Goal: Find specific page/section: Find specific page/section

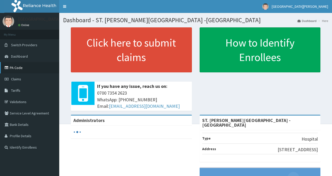
click at [12, 67] on link "PA Code" at bounding box center [29, 67] width 59 height 11
click at [25, 70] on link "PA Code" at bounding box center [29, 67] width 59 height 11
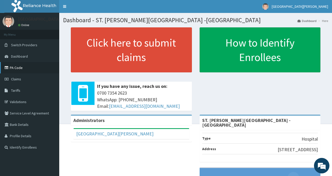
click at [15, 67] on link "PA Code" at bounding box center [29, 67] width 59 height 11
